Goal: Communication & Community: Share content

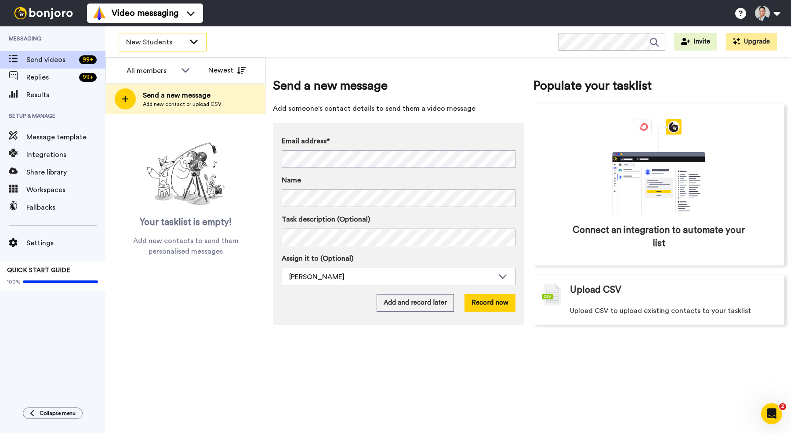
click at [190, 49] on div "New Students" at bounding box center [162, 42] width 87 height 18
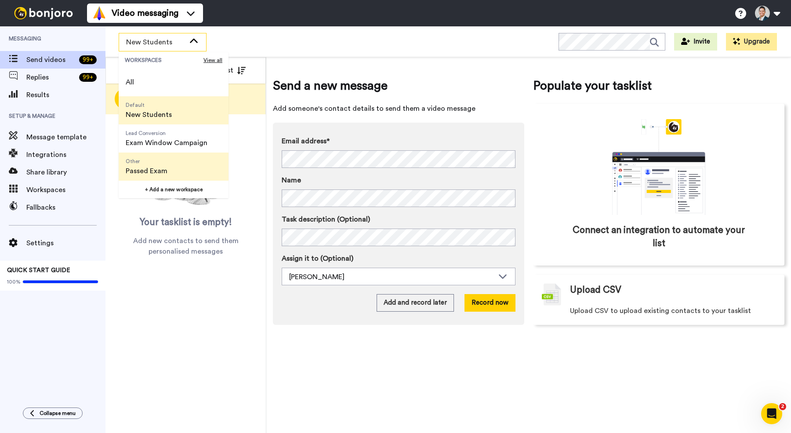
scroll to position [56, 0]
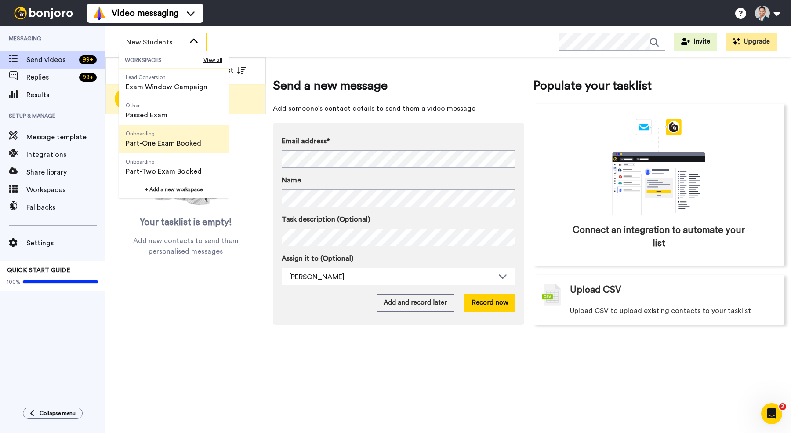
click at [174, 140] on span "Part-One Exam Booked" at bounding box center [164, 143] width 76 height 11
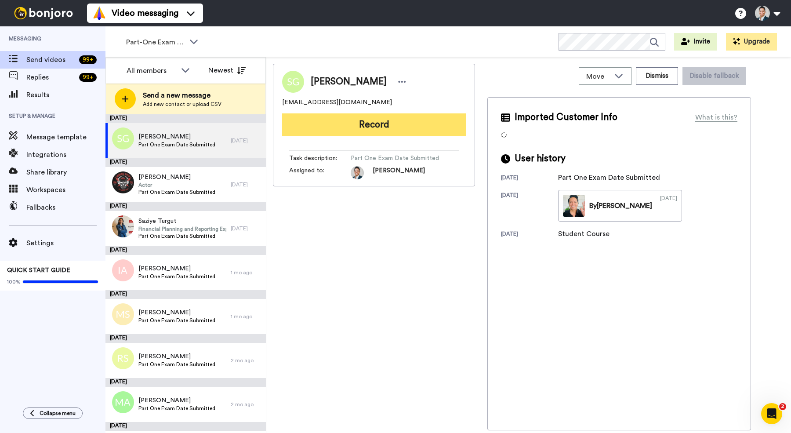
click at [349, 131] on button "Record" at bounding box center [374, 124] width 184 height 23
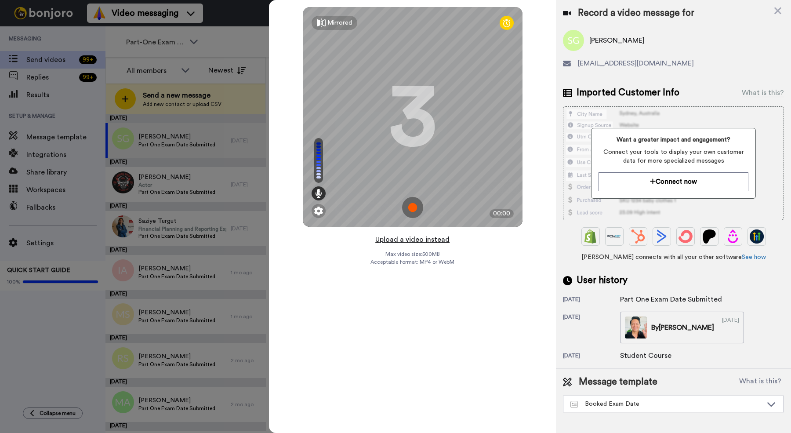
click at [394, 240] on button "Upload a video instead" at bounding box center [413, 239] width 80 height 11
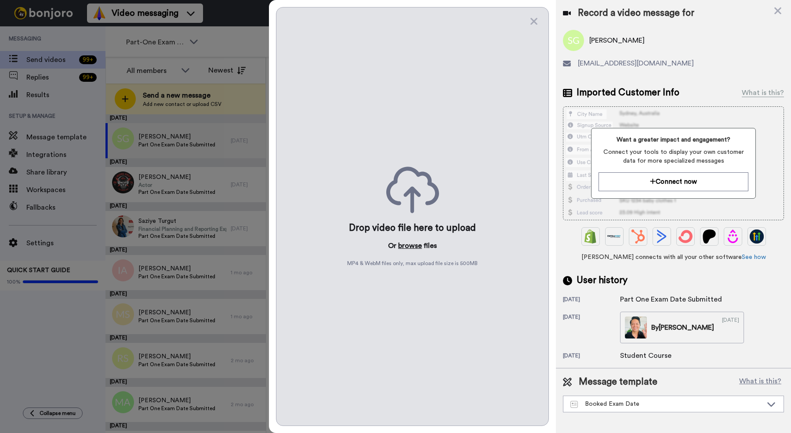
click at [407, 244] on button "browse" at bounding box center [410, 245] width 24 height 11
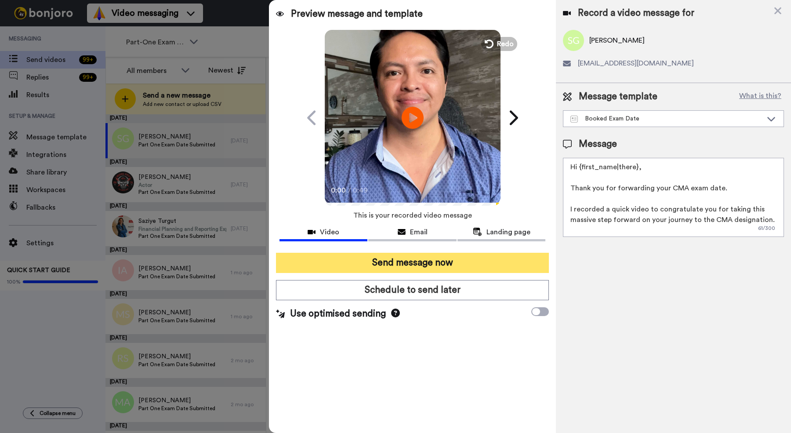
click at [372, 265] on button "Send message now" at bounding box center [412, 263] width 273 height 20
